Goal: Navigation & Orientation: Understand site structure

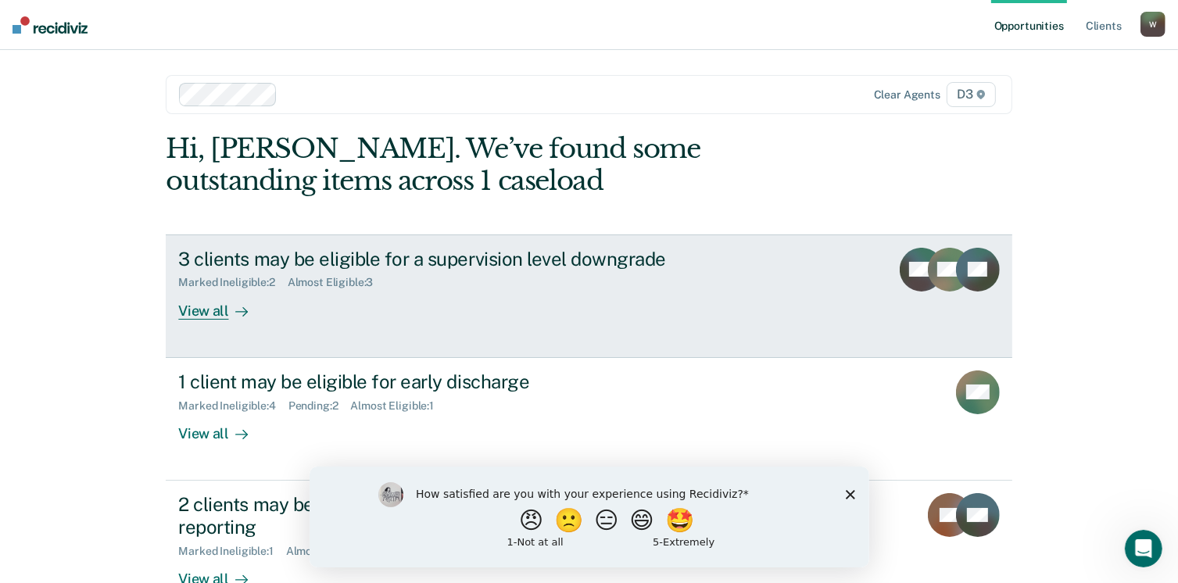
click at [193, 310] on div "View all" at bounding box center [222, 304] width 88 height 30
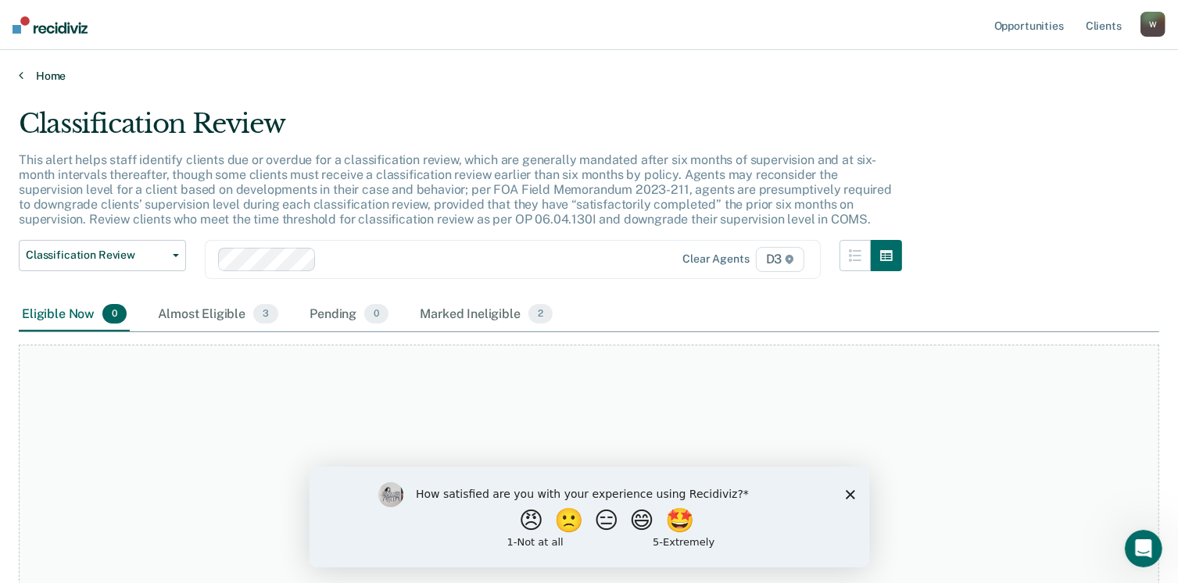
click at [20, 73] on icon at bounding box center [21, 75] width 5 height 13
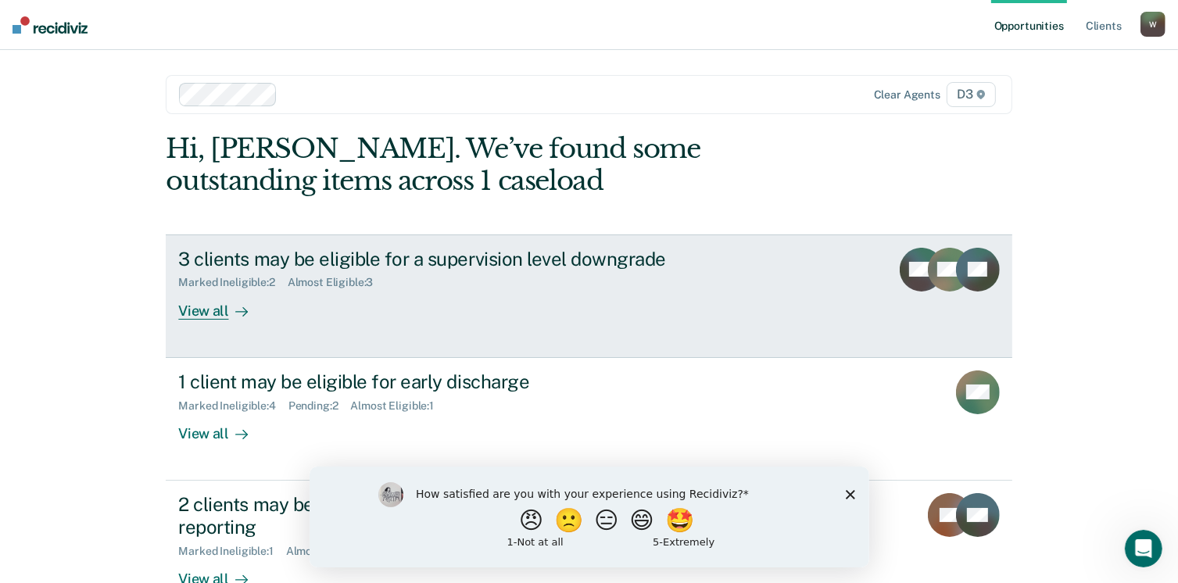
scroll to position [78, 0]
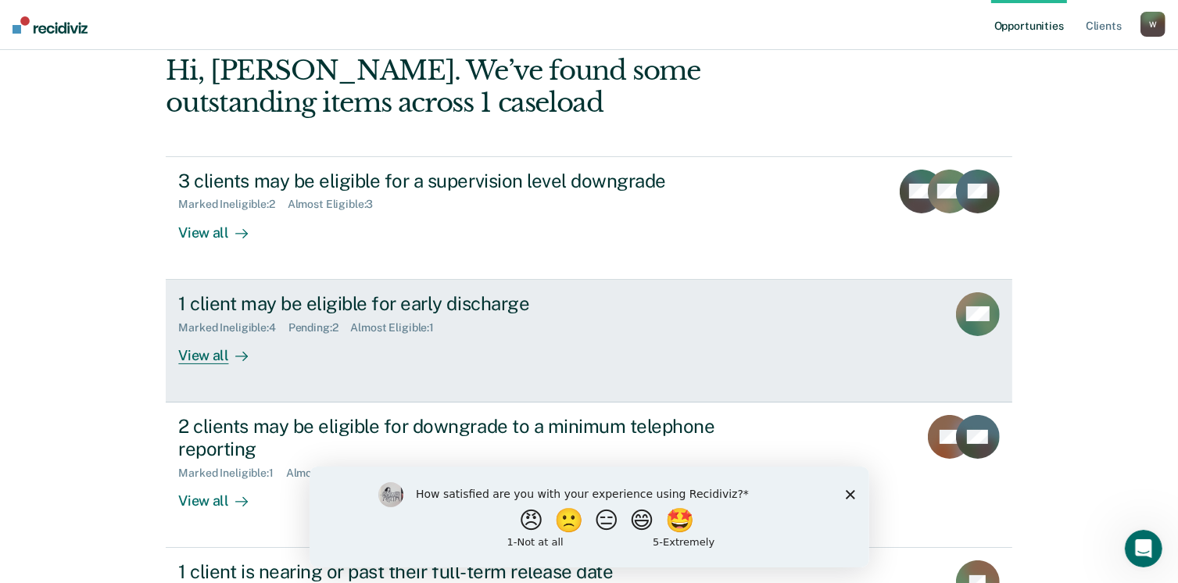
click at [197, 353] on div "View all" at bounding box center [222, 349] width 88 height 30
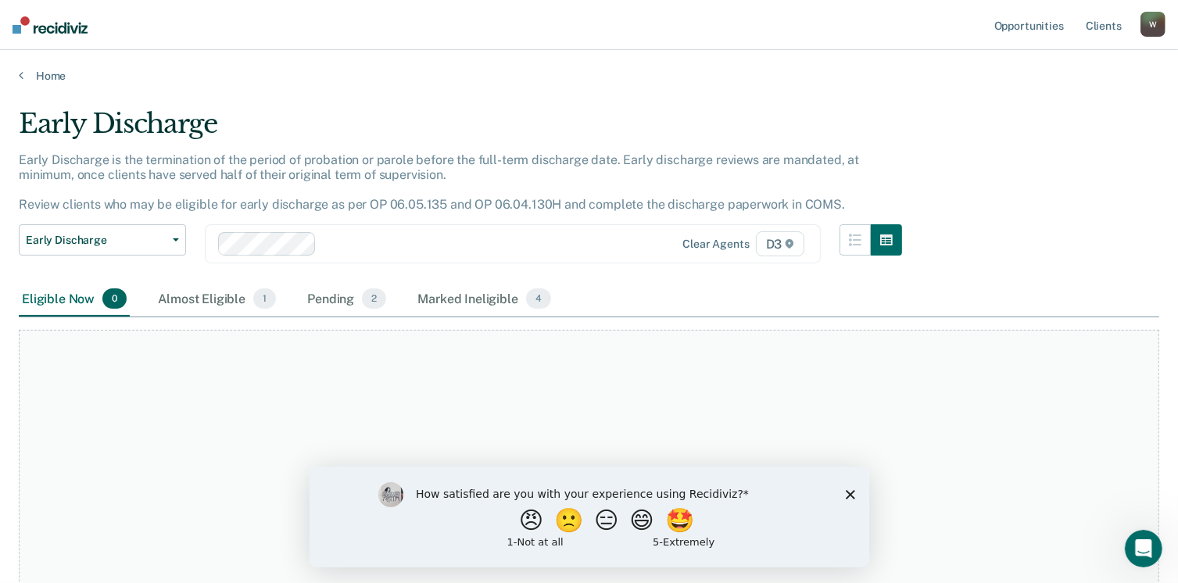
click at [17, 73] on div "Home" at bounding box center [589, 66] width 1178 height 33
click at [20, 74] on icon at bounding box center [21, 75] width 5 height 13
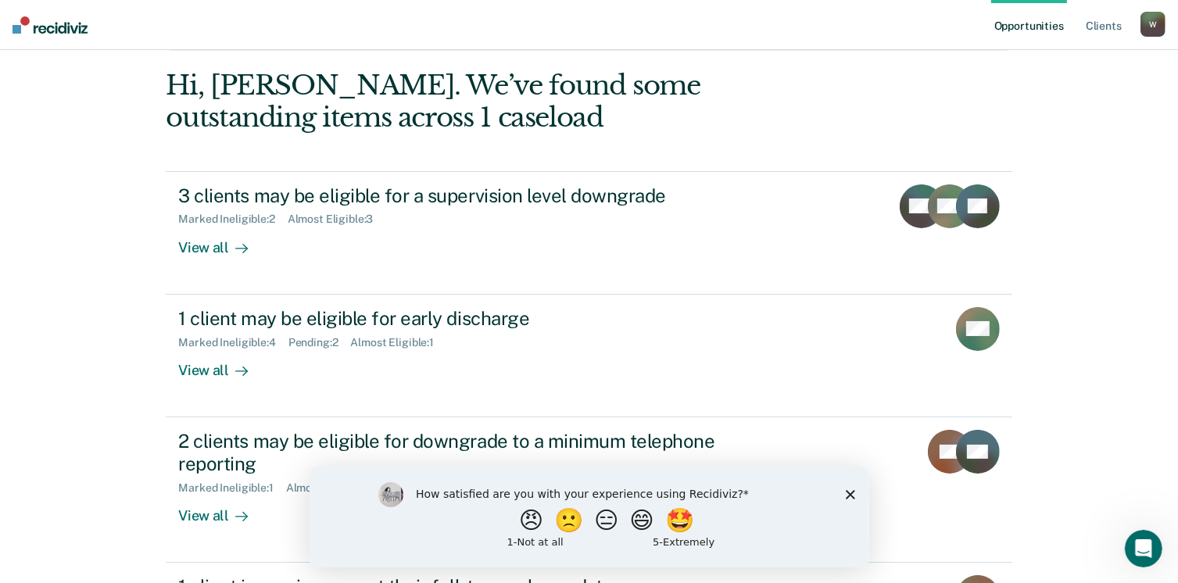
scroll to position [313, 0]
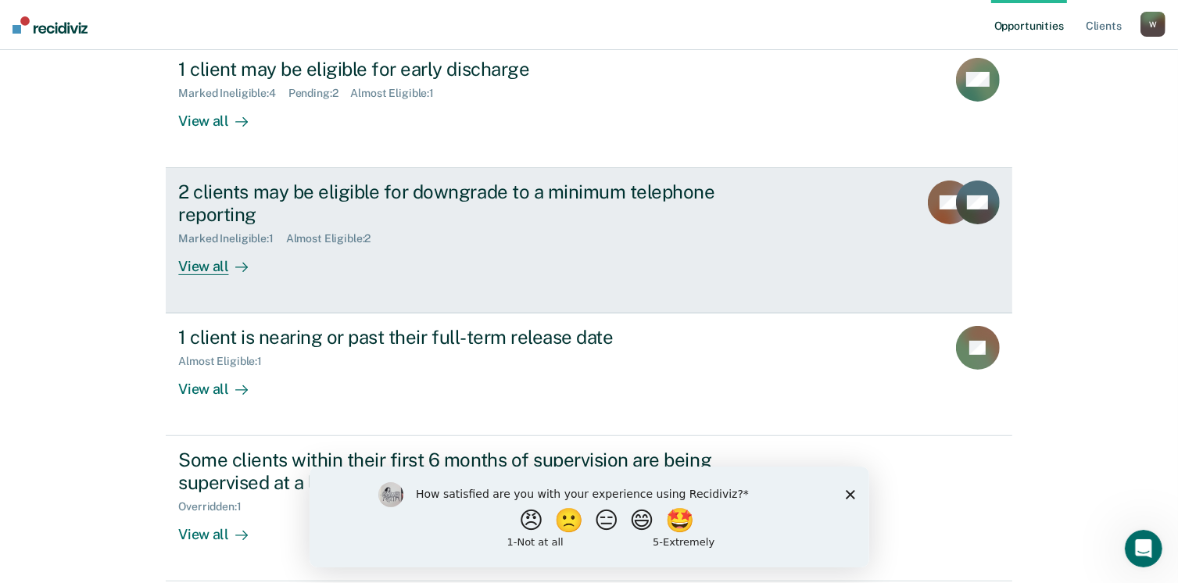
click at [203, 266] on div "View all" at bounding box center [222, 260] width 88 height 30
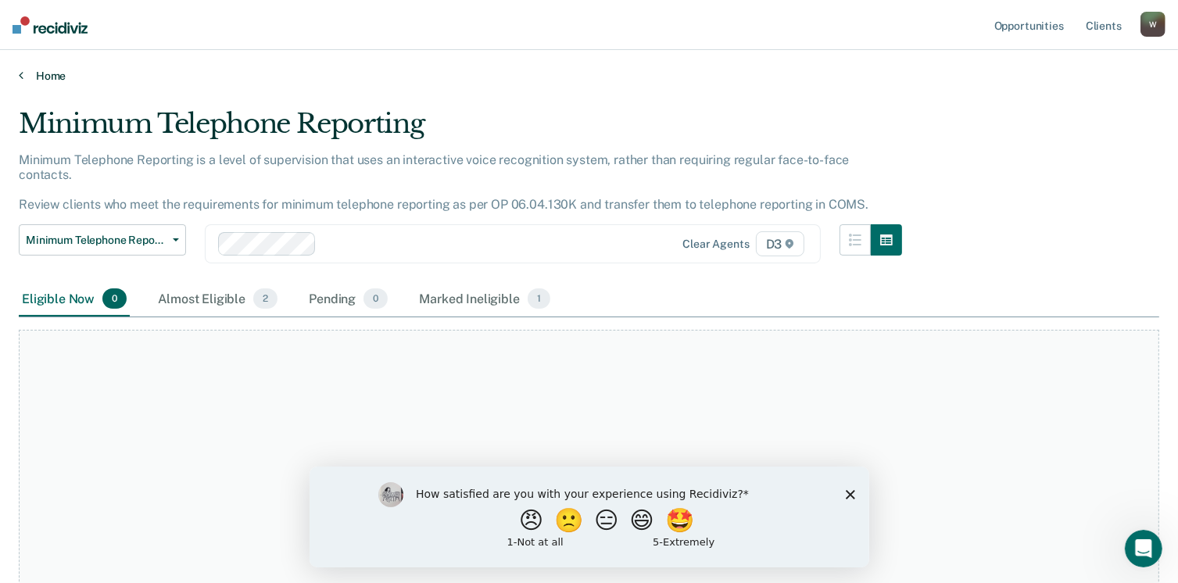
click at [22, 72] on icon at bounding box center [21, 75] width 5 height 13
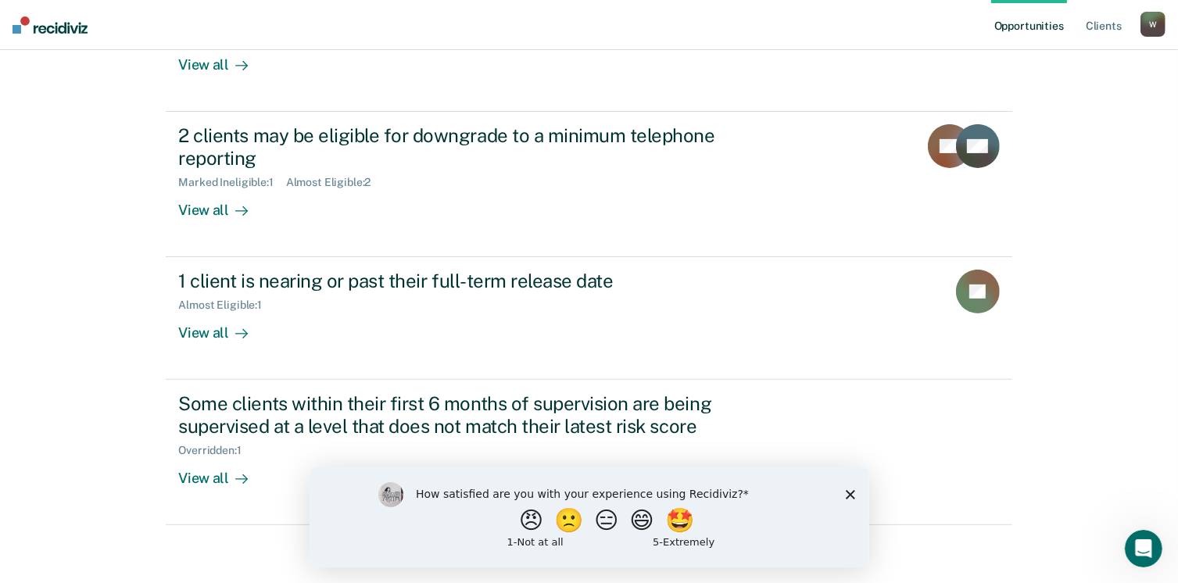
scroll to position [372, 0]
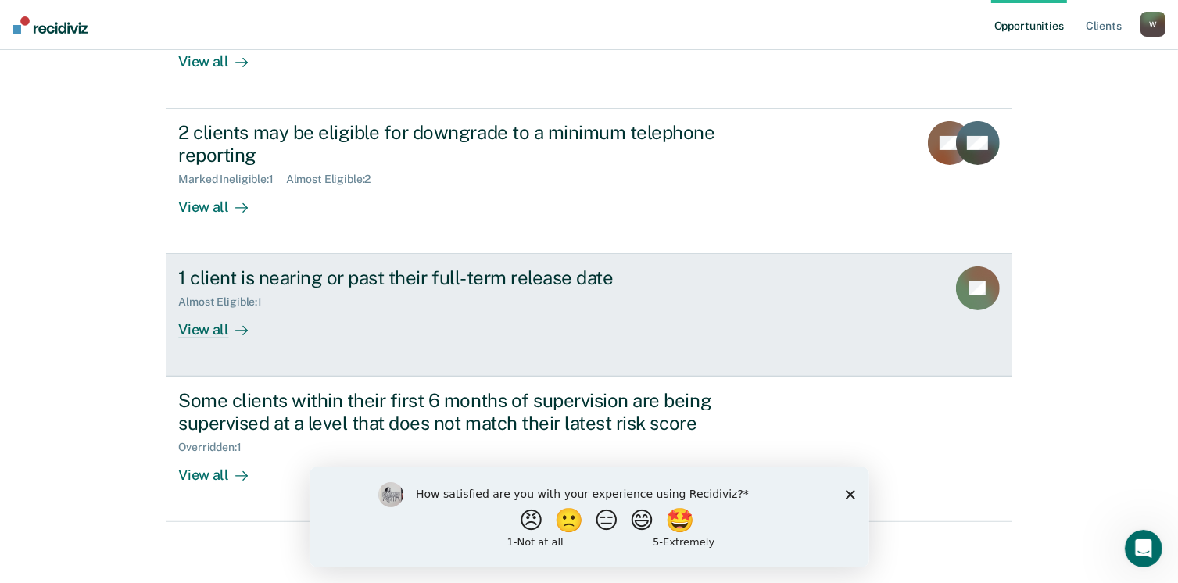
click at [206, 325] on div "View all" at bounding box center [222, 324] width 88 height 30
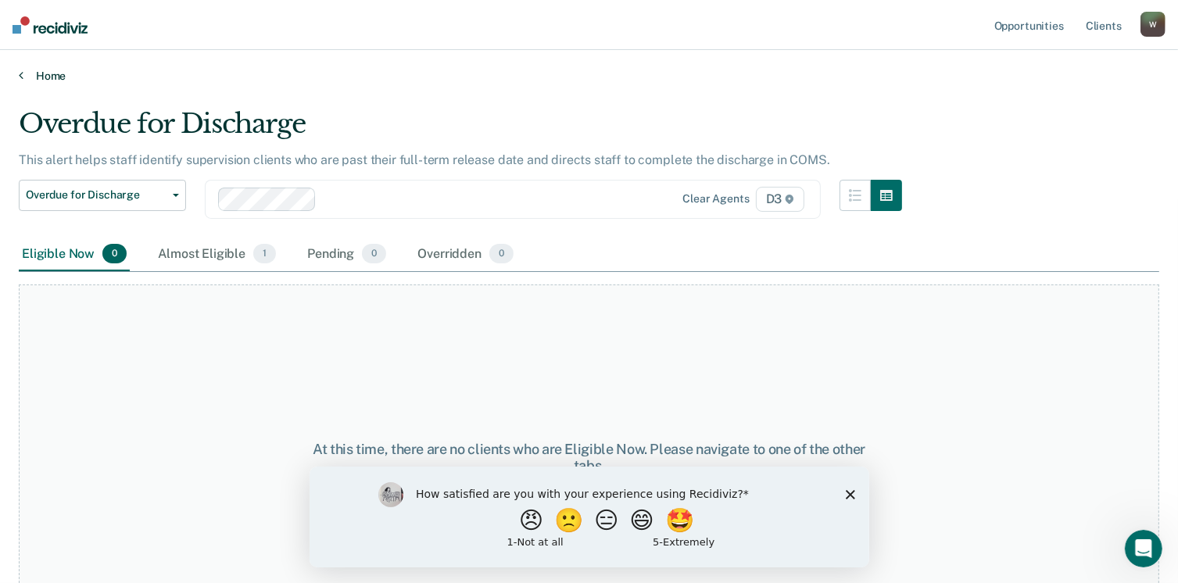
click at [19, 72] on icon at bounding box center [21, 75] width 5 height 13
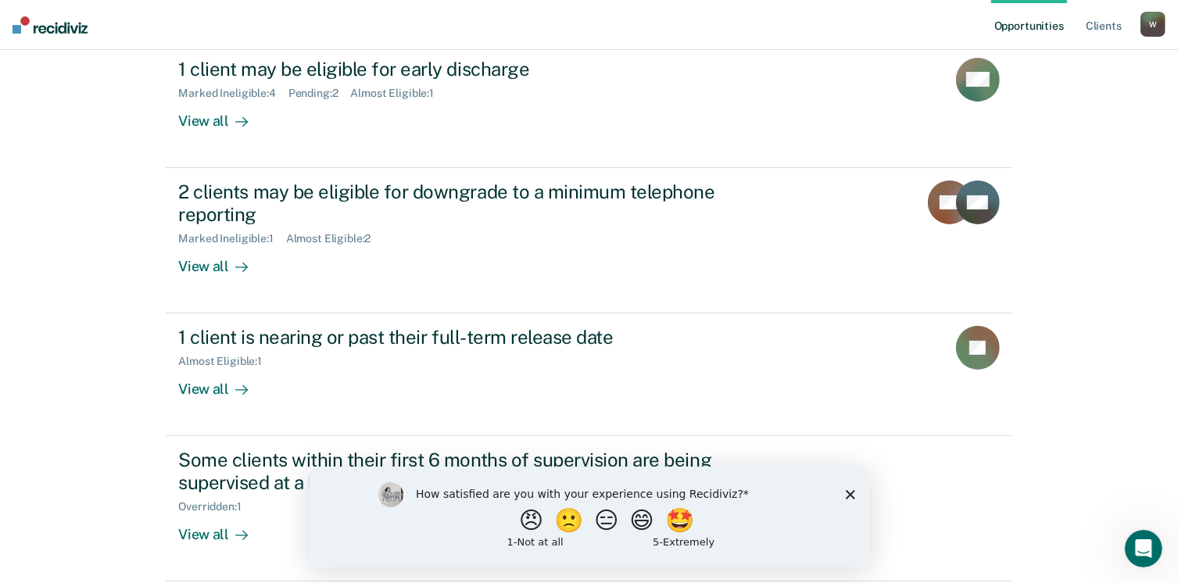
scroll to position [372, 0]
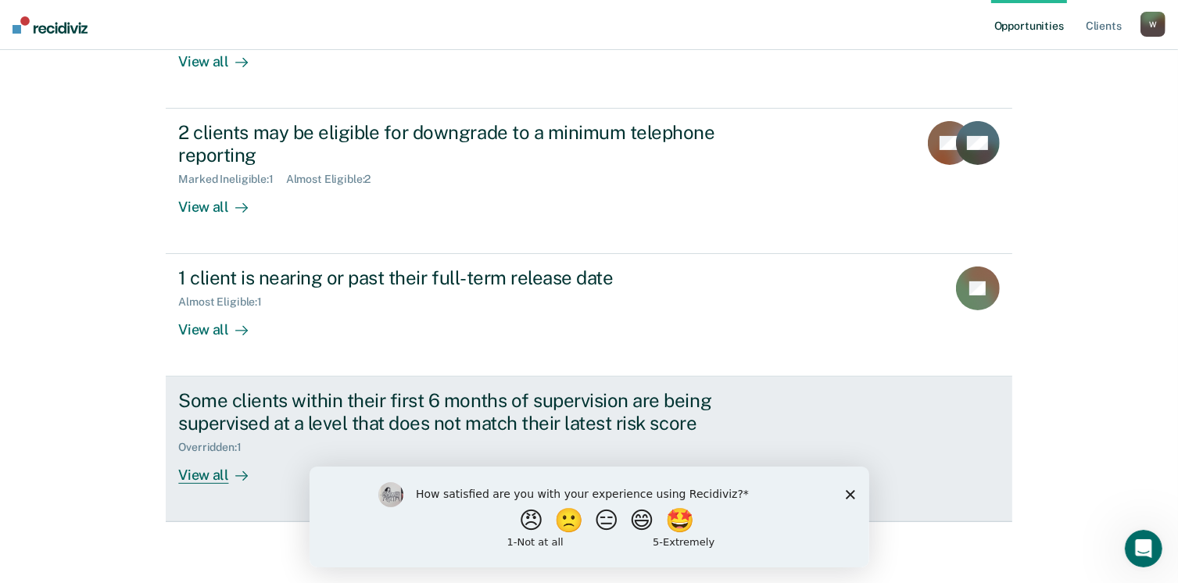
click at [201, 476] on div "View all" at bounding box center [222, 469] width 88 height 30
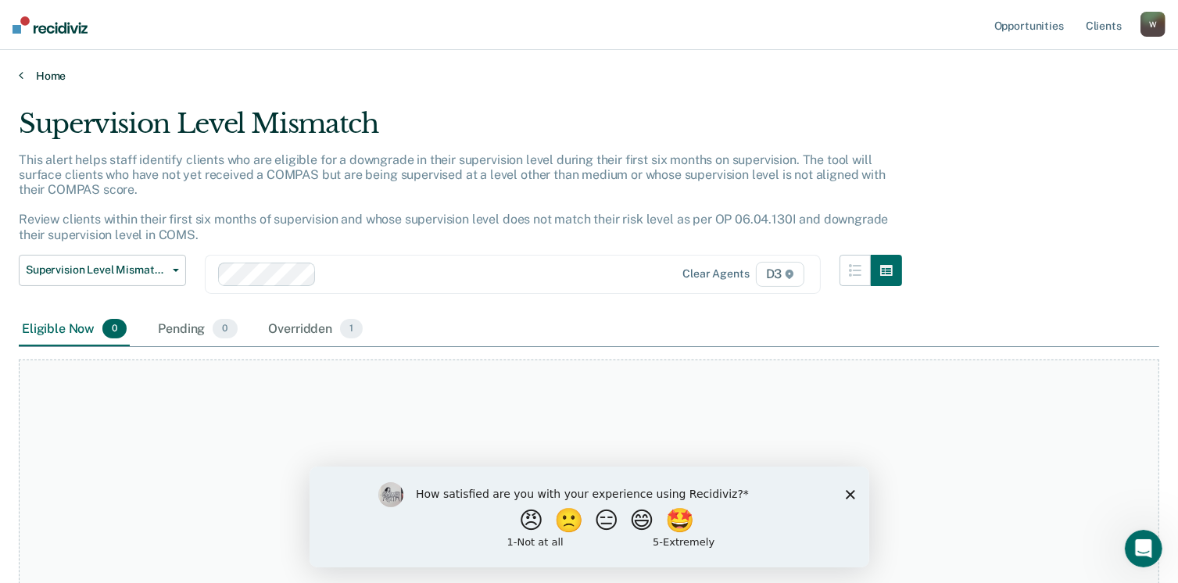
click at [19, 73] on icon at bounding box center [21, 75] width 5 height 13
